Goal: Task Accomplishment & Management: Use online tool/utility

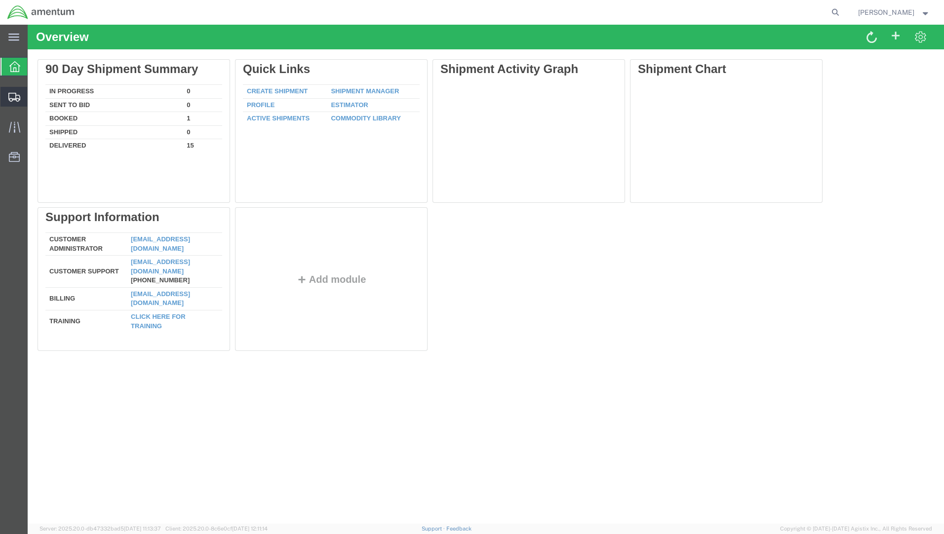
click at [0, 0] on span "Create from Template" at bounding box center [0, 0] width 0 height 0
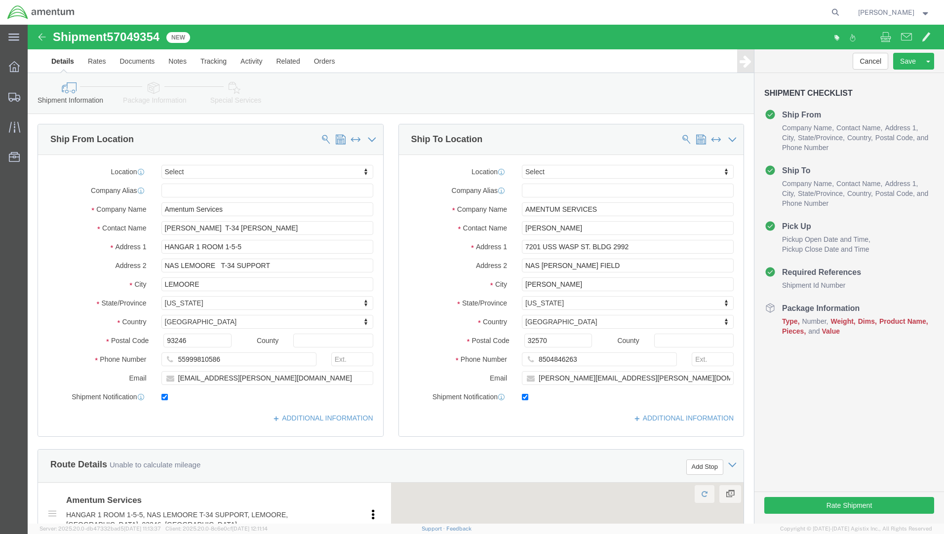
select select
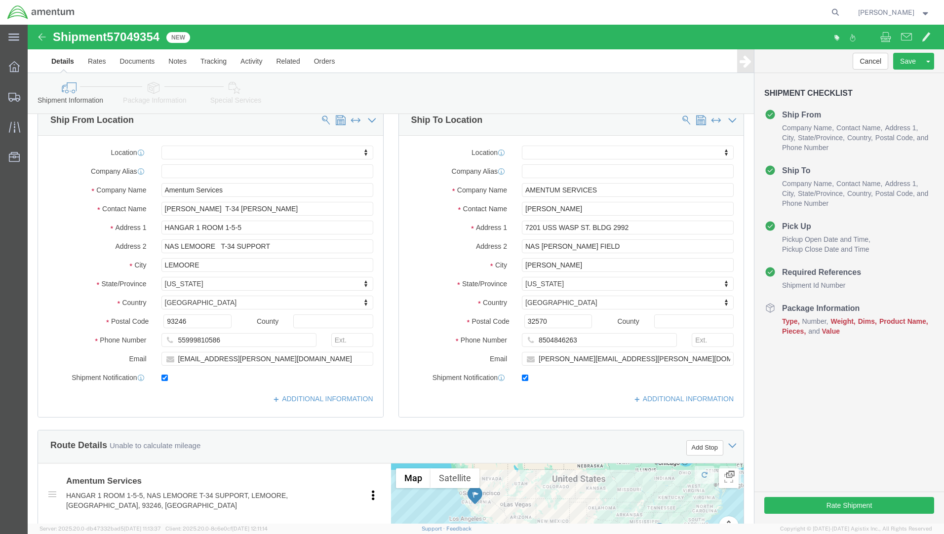
scroll to position [198, 0]
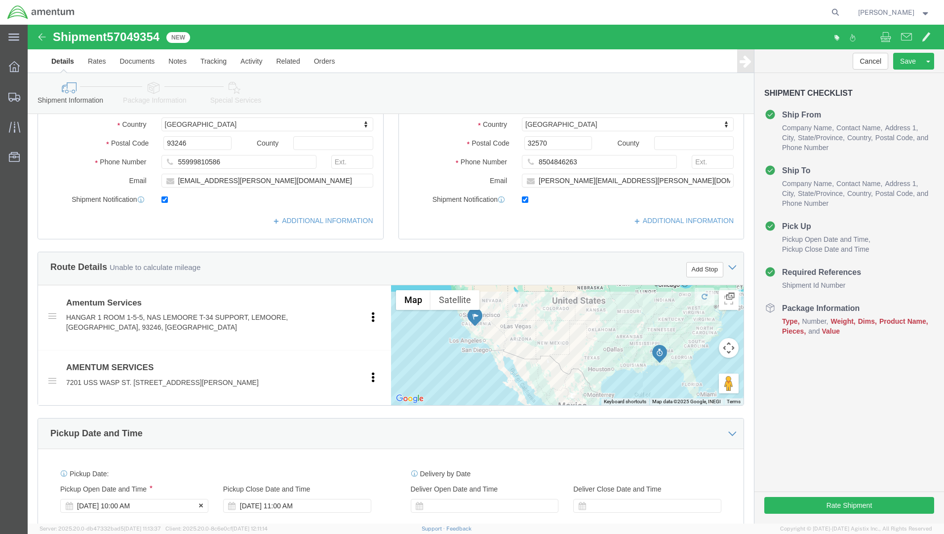
click div "Oct 07 2025 10:00 AM"
type input "8:00 AM"
click button "Apply"
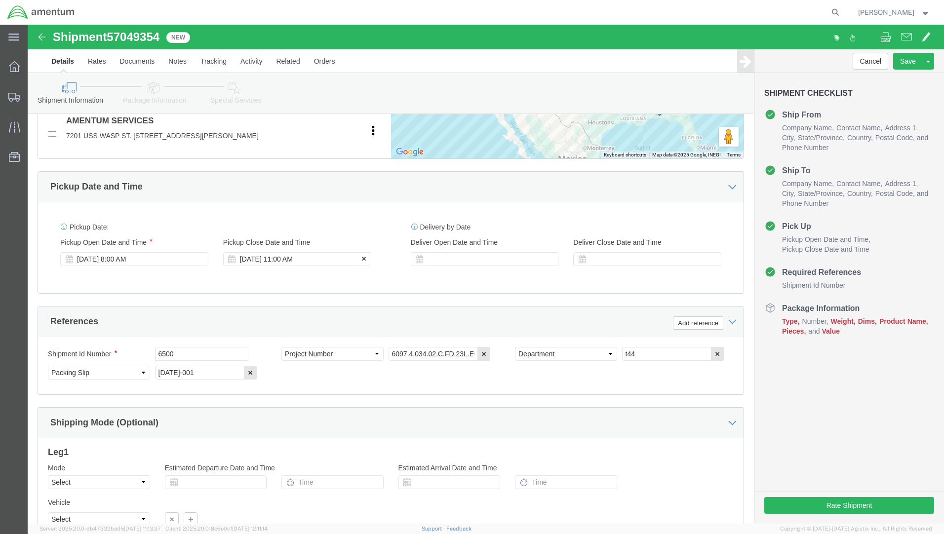
click div "Oct 07 2025 11:00 AM"
click input "2:00 AM"
type input "2:00 PM"
click button "Apply"
click button "Continue"
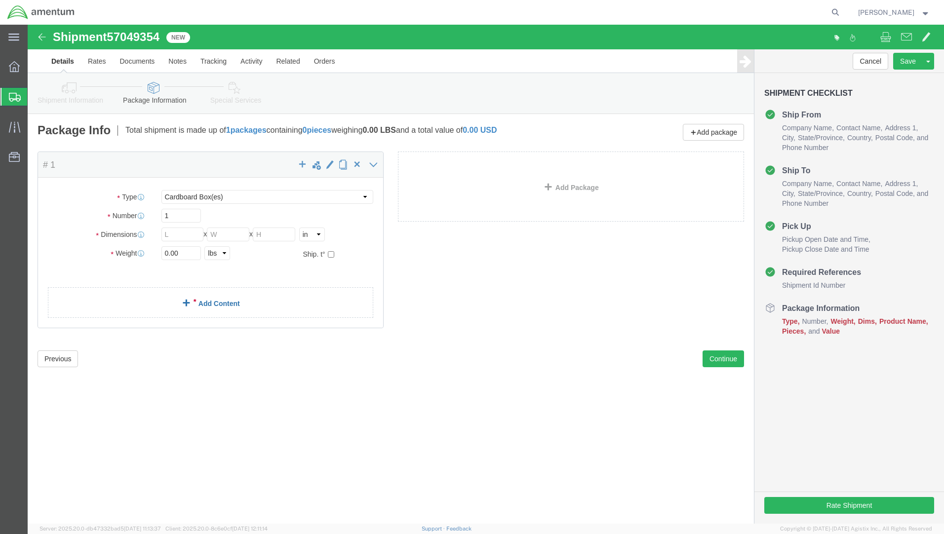
click link "Add Content"
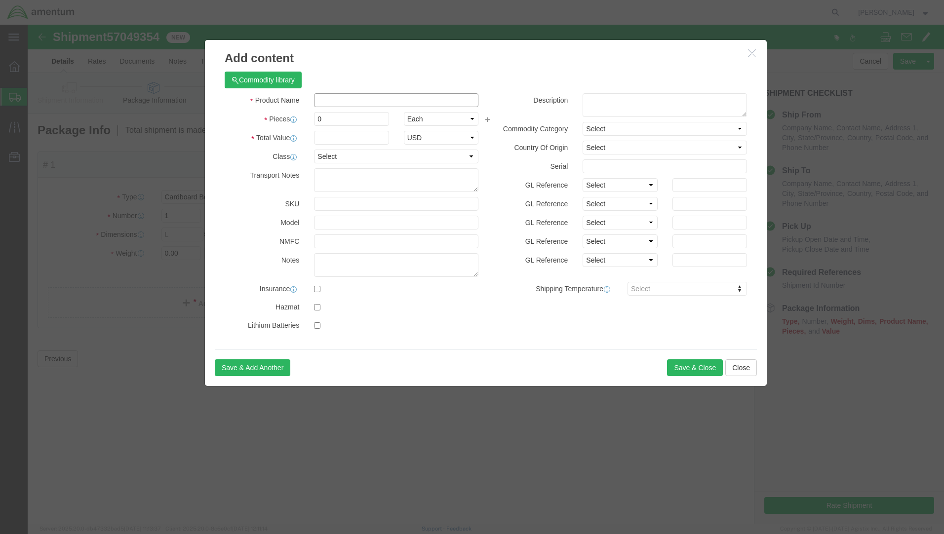
click input "text"
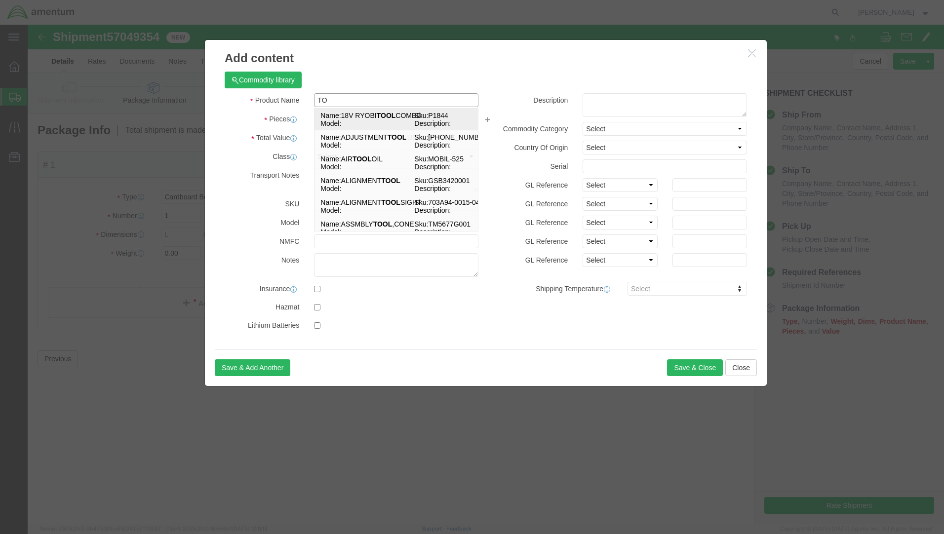
type input "T"
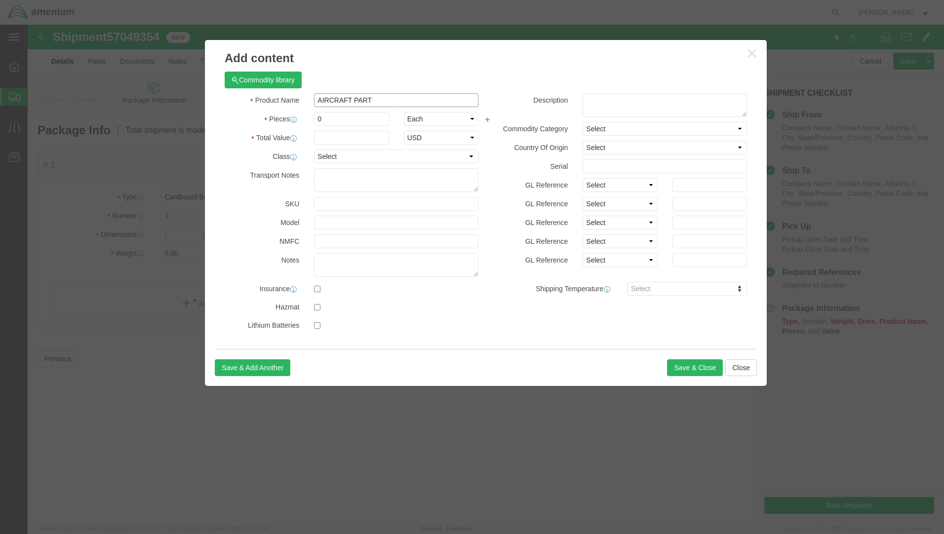
type input "AIRCRAFT PARTS"
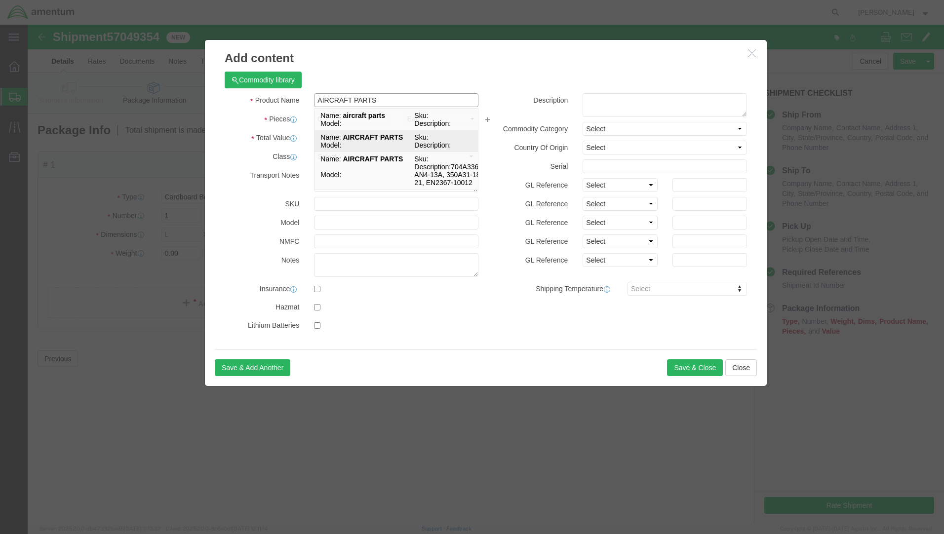
click strong "AIRCRAFT PARTS"
select select
type input "31.84"
select select
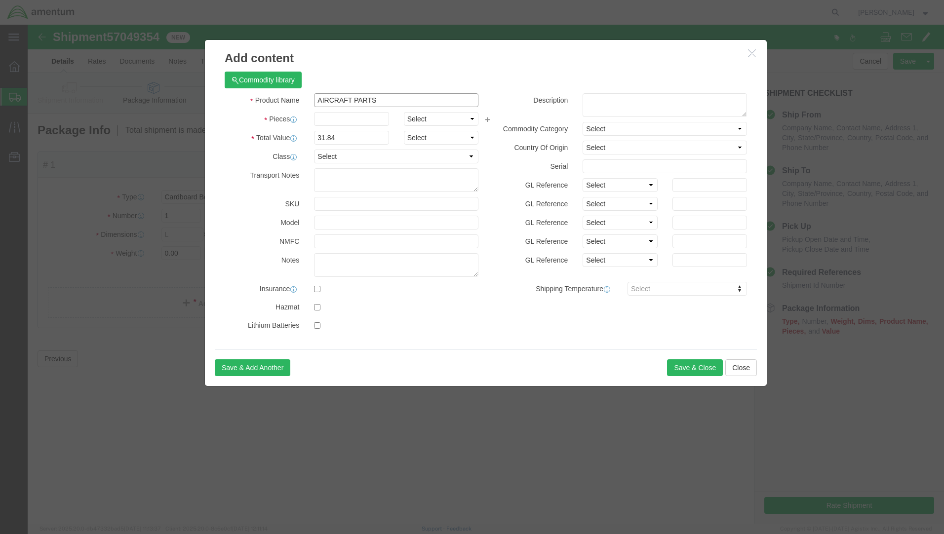
type input "AIRCRAFT PARTS"
click input "text"
type input "4"
click input "31.84"
type input "6"
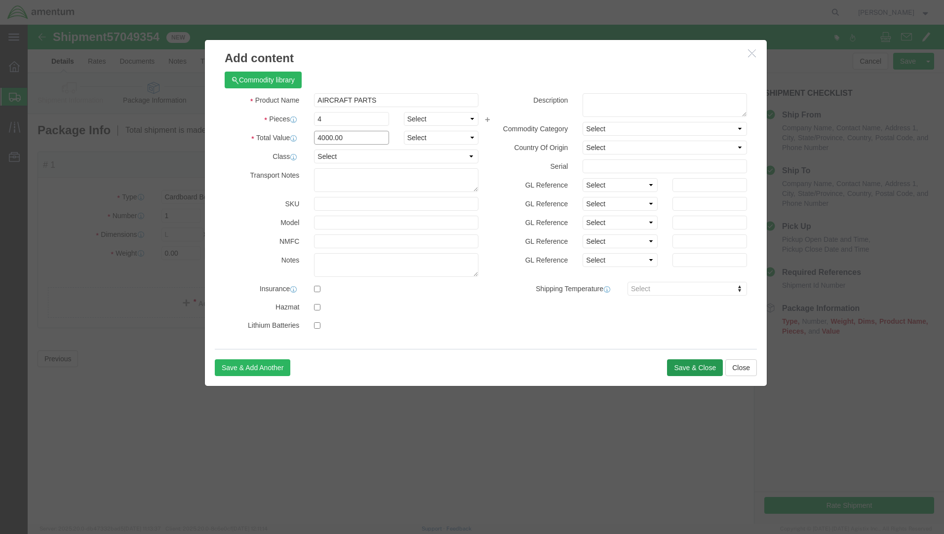
type input "4000.00"
click button "Save & Close"
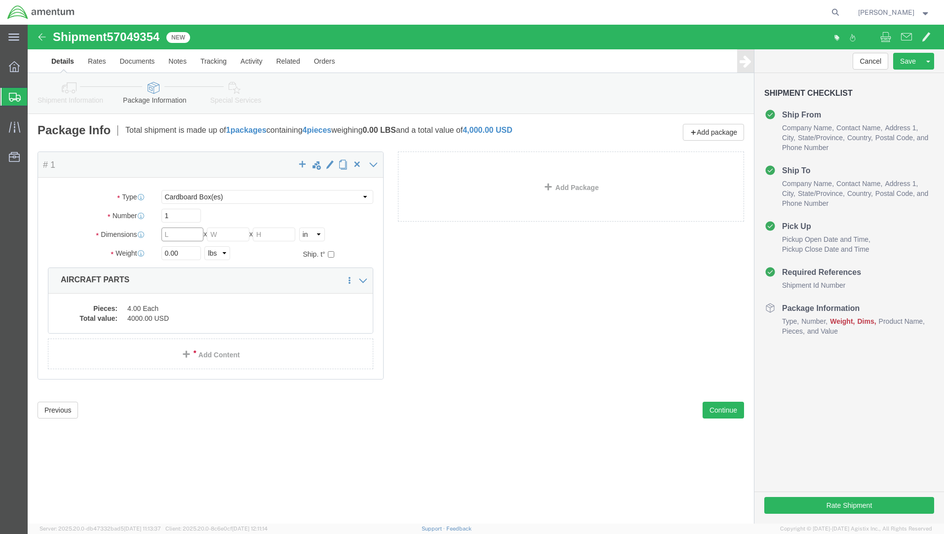
click input "text"
type input "18"
type input "10"
click input "0.00"
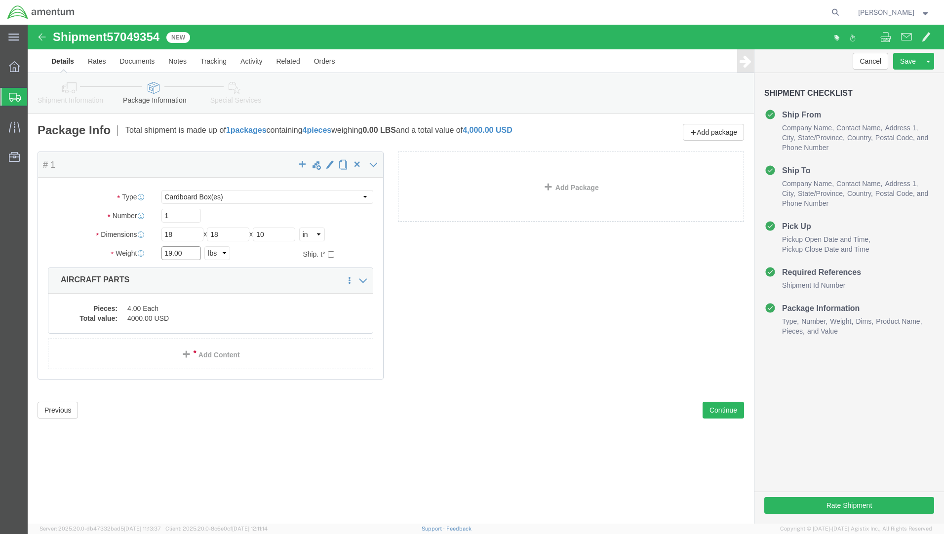
type input "19.00"
click div "Package Content # 1 x Package Type Select BCK Boxes Bale(s) Basket(s) Bolt(s) B…"
click button "Rate Shipment"
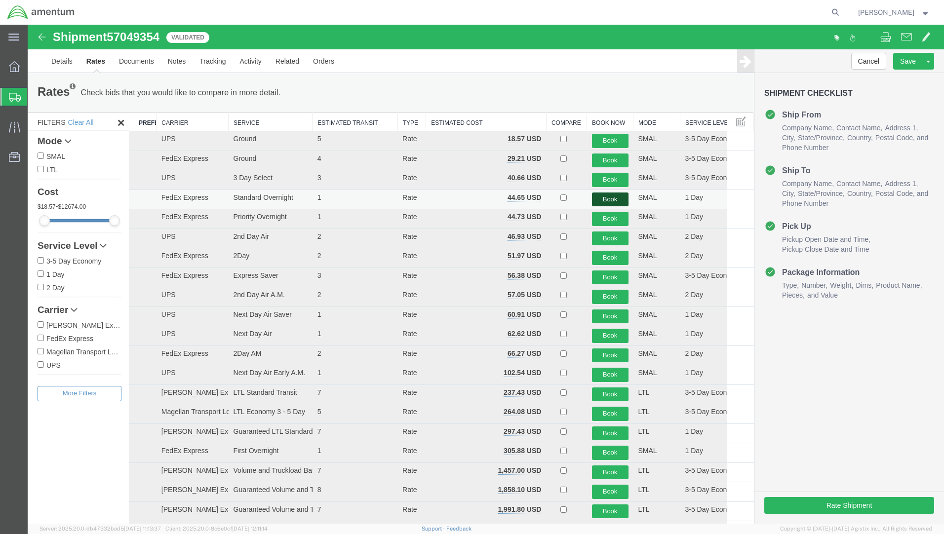
click at [604, 199] on button "Book" at bounding box center [610, 200] width 37 height 14
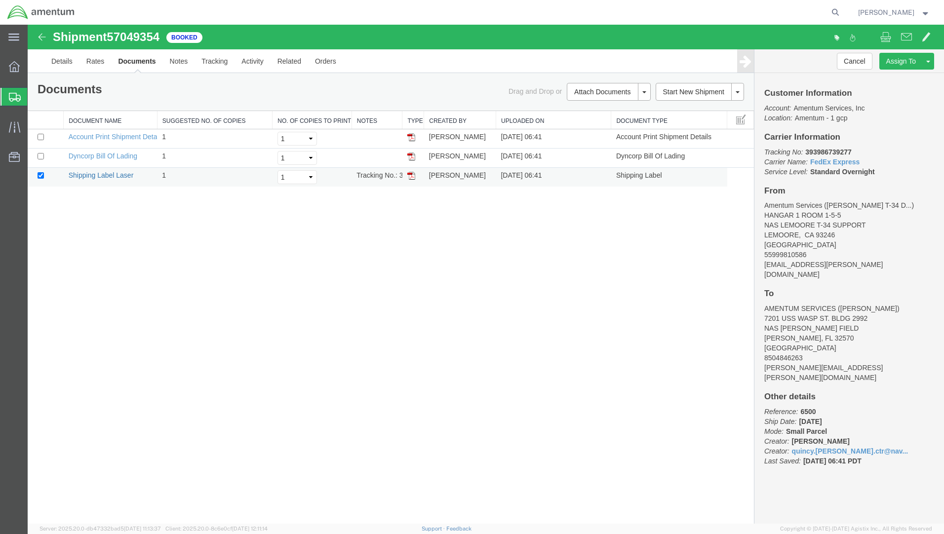
click at [76, 178] on link "Shipping Label Laser" at bounding box center [101, 175] width 65 height 8
click at [0, 0] on span "Create from Template" at bounding box center [0, 0] width 0 height 0
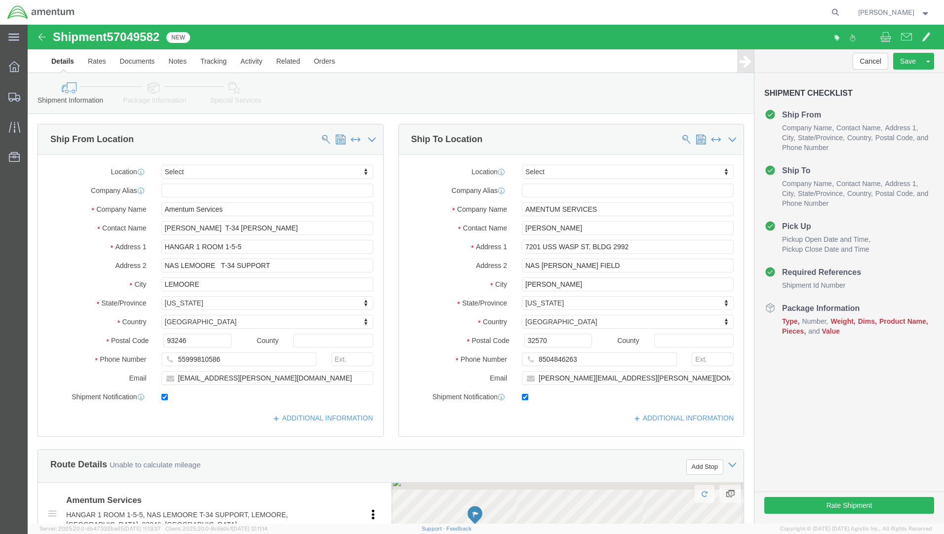
click div "Oct 07 2025 10:00 AM"
type input "8:00 AM"
click button "Apply"
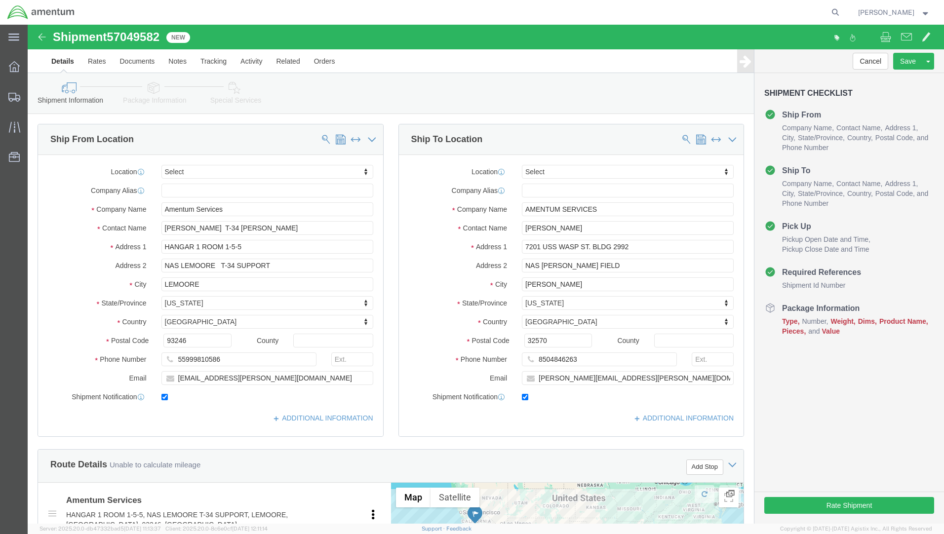
click div "Oct 07 2025 11:00 AM"
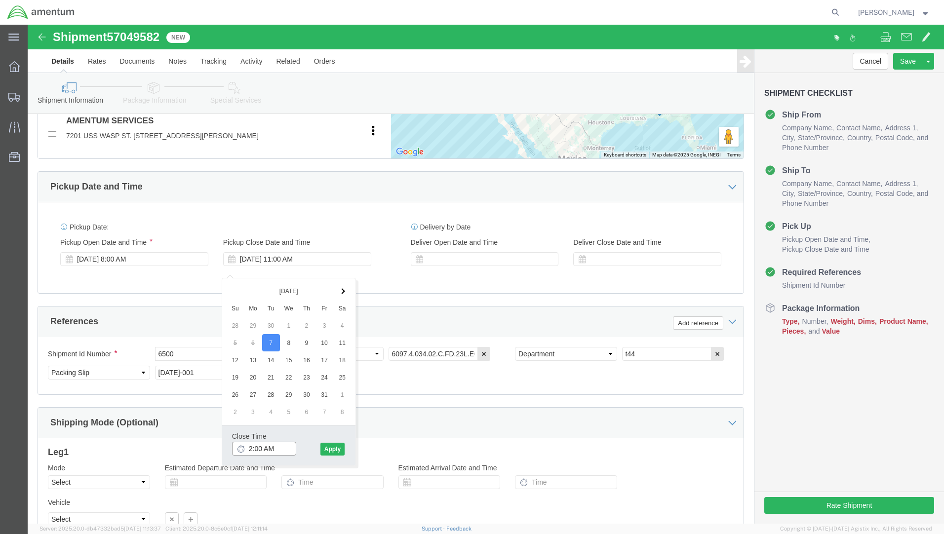
click input "2:00 AM"
type input "2:00 PM"
click button "Apply"
click button "Continue"
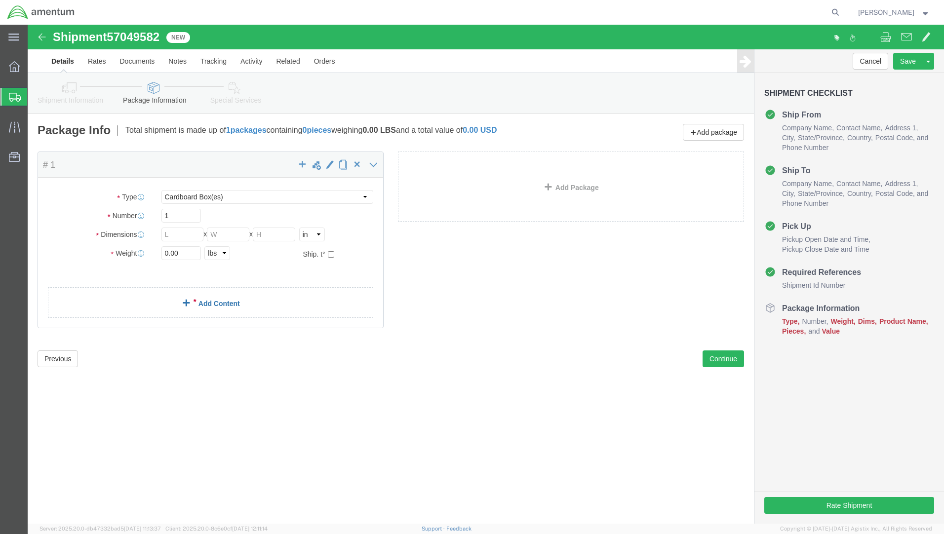
click link "Add Content"
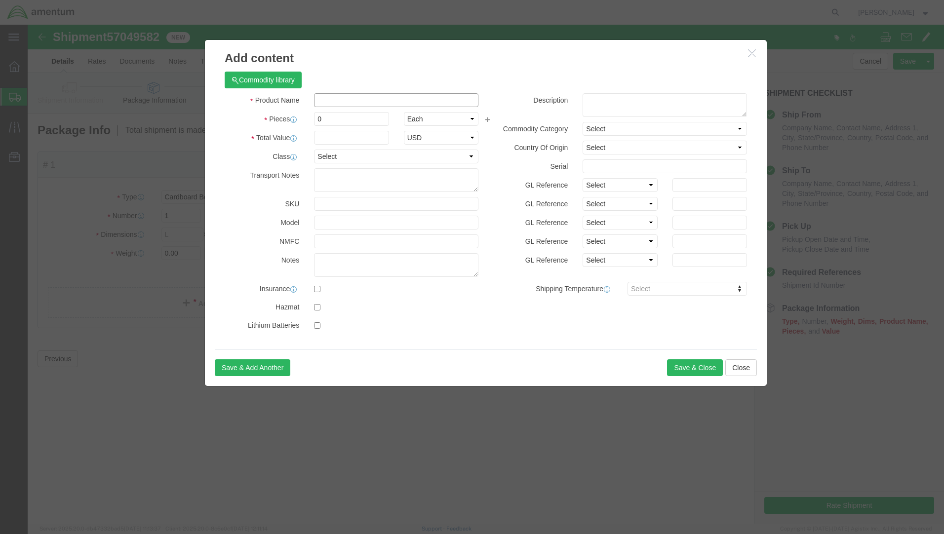
click input "text"
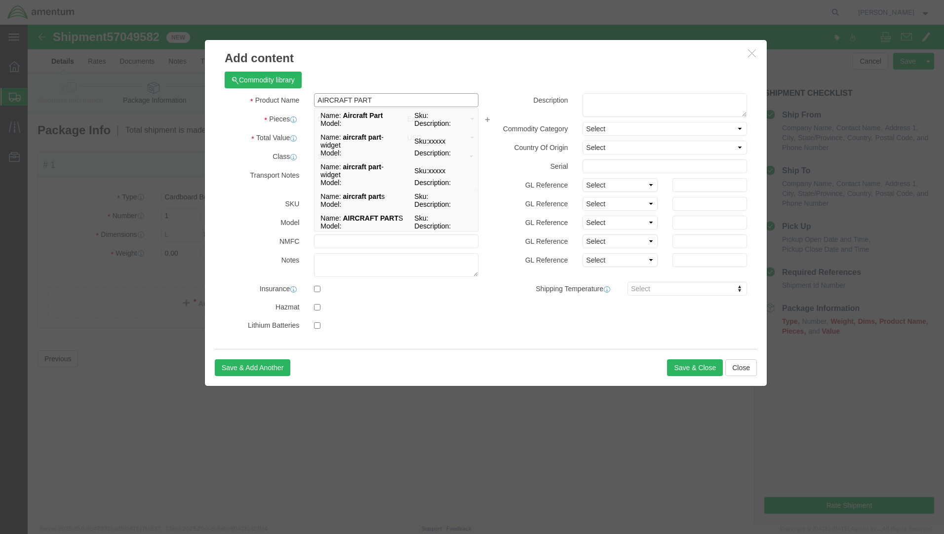
type input "AIRCRAFT PARTS"
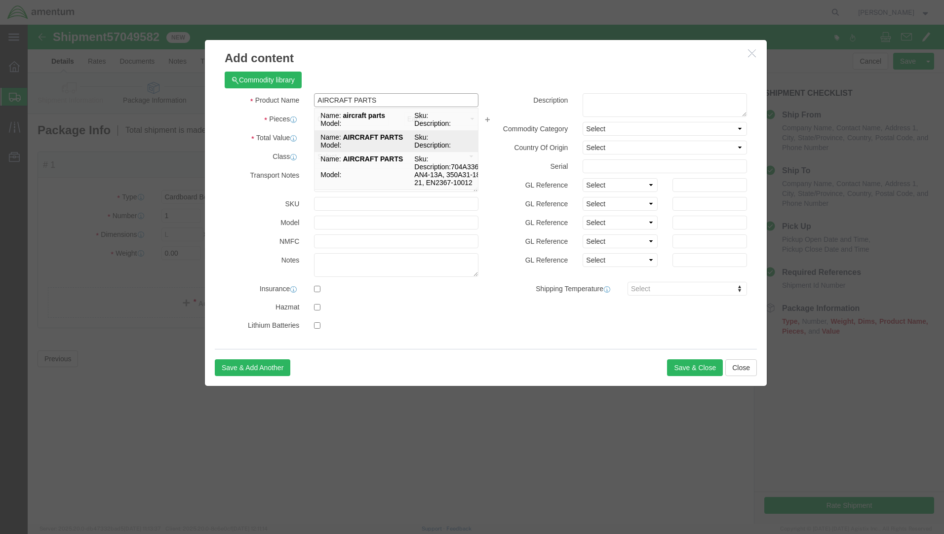
click strong "AIRCRAFT PARTS"
select select
type input "31.84"
select select
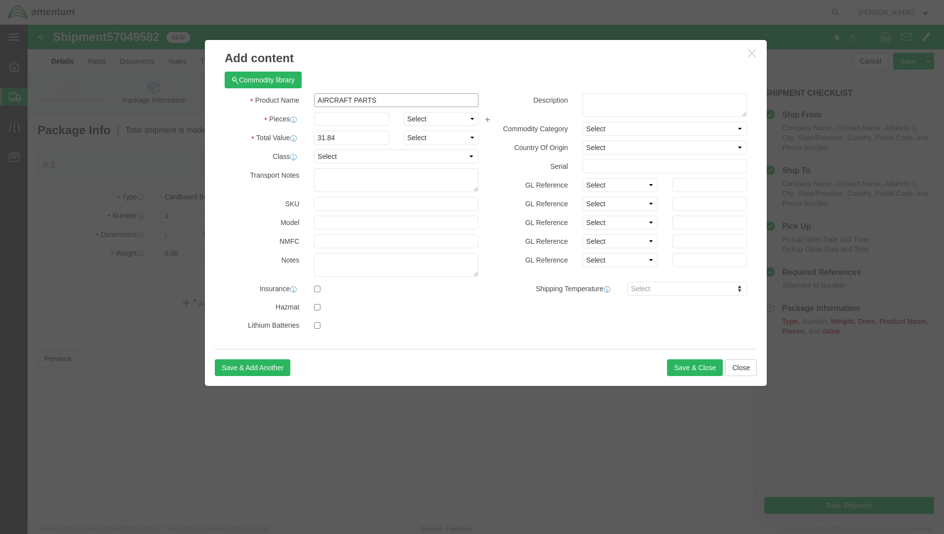
type input "AIRCRAFT PARTS"
click input "text"
type input "2"
click input "31.84"
type input "6"
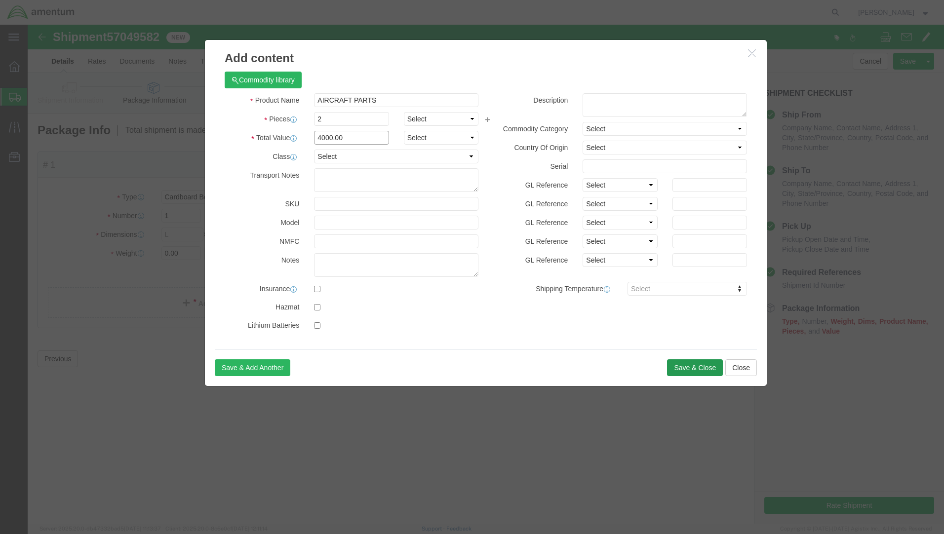
type input "4000.00"
click button "Save & Close"
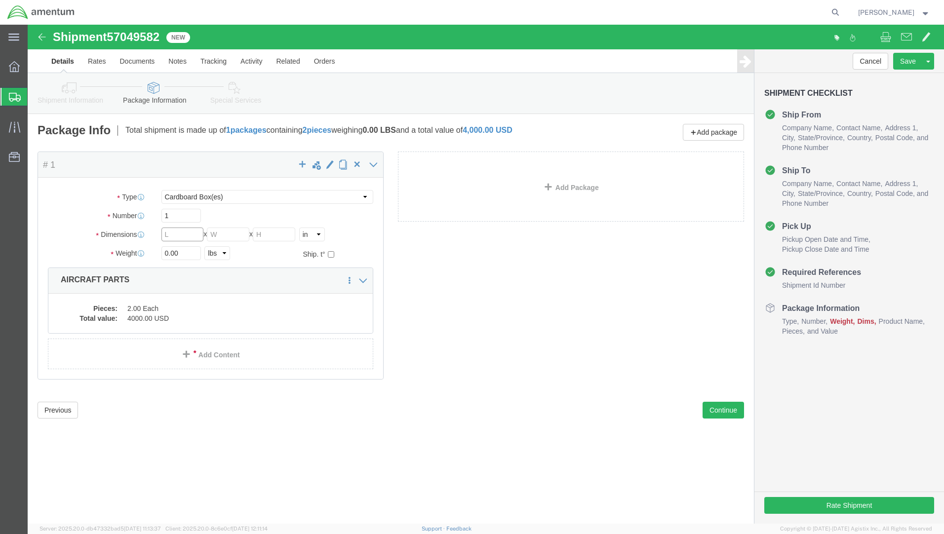
click input "text"
type input "16"
type input "10"
click input "0.00"
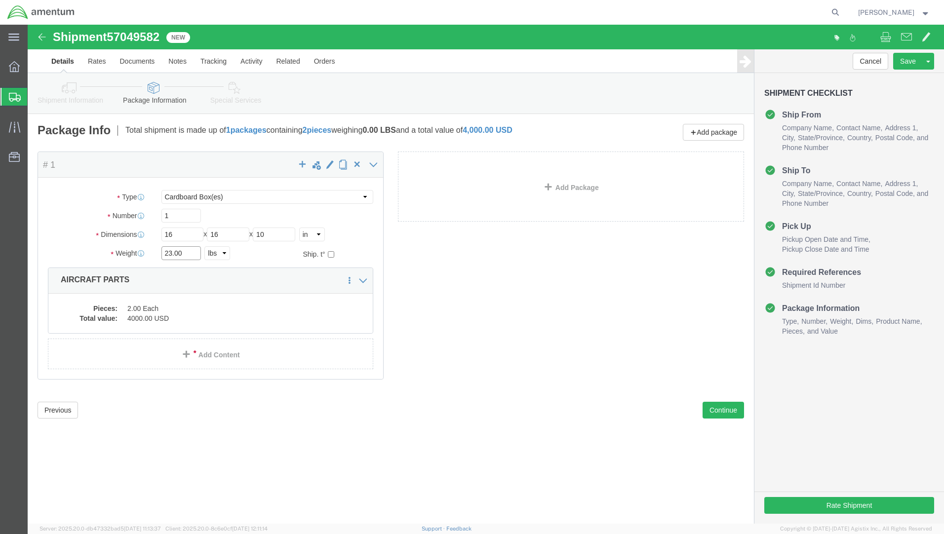
type input "23.00"
click div "Shipment 57049582 New Details Rates Documents Notes Tracking Activity Related O…"
click button "Rate Shipment"
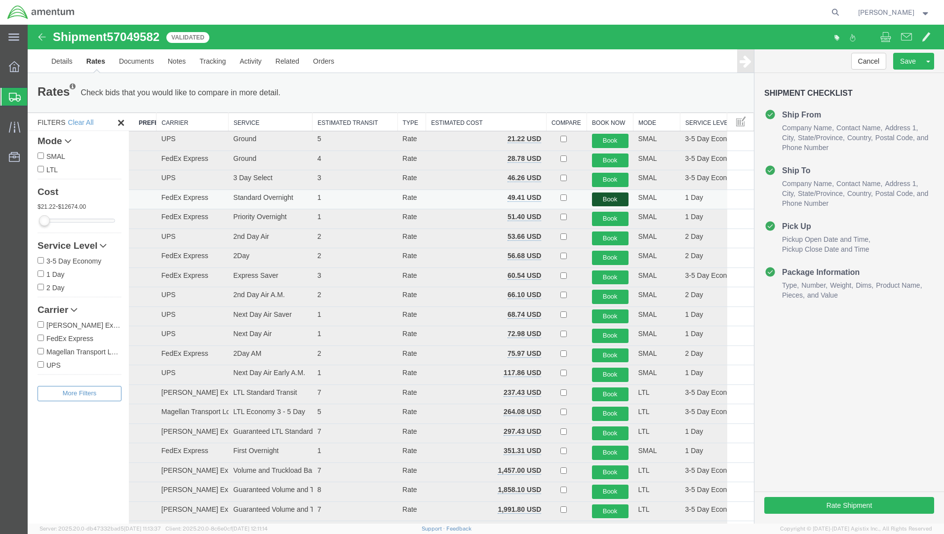
click at [611, 198] on button "Book" at bounding box center [610, 200] width 37 height 14
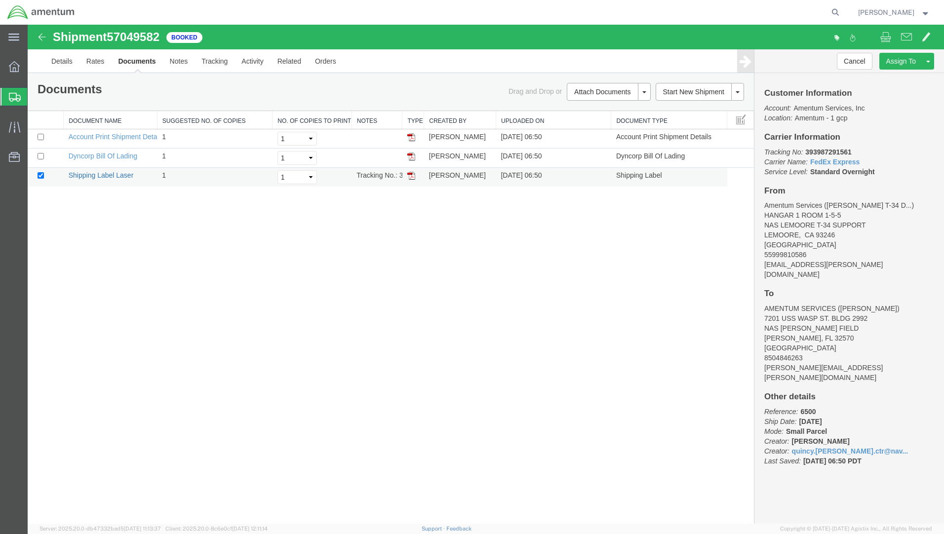
click at [83, 175] on link "Shipping Label Laser" at bounding box center [101, 175] width 65 height 8
